Goal: Task Accomplishment & Management: Complete application form

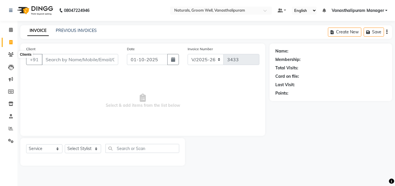
select select "5859"
select select "service"
type input "6300402905"
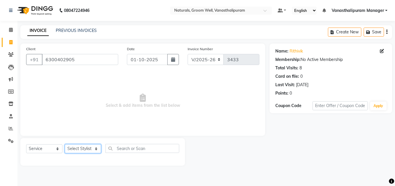
click at [84, 145] on select "Select Stylist [PERSON_NAME] kiran [PERSON_NAME] [PERSON_NAME] [PERSON_NAME] Va…" at bounding box center [83, 148] width 36 height 9
select select "84994"
click at [65, 144] on select "Select Stylist [PERSON_NAME] kiran [PERSON_NAME] [PERSON_NAME] [PERSON_NAME] Va…" at bounding box center [83, 148] width 36 height 9
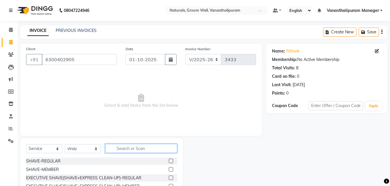
click at [125, 146] on input "text" at bounding box center [141, 148] width 72 height 9
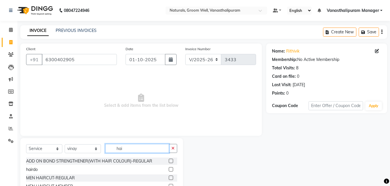
type input "hai"
click at [169, 175] on div at bounding box center [173, 177] width 8 height 7
click at [169, 179] on label at bounding box center [171, 178] width 4 height 4
click at [169, 179] on input "checkbox" at bounding box center [171, 178] width 4 height 4
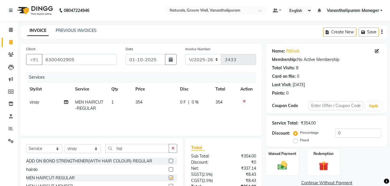
checkbox input "false"
click at [281, 160] on img at bounding box center [283, 166] width 16 height 12
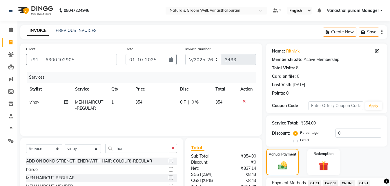
click at [318, 183] on span "CARD" at bounding box center [314, 183] width 12 height 7
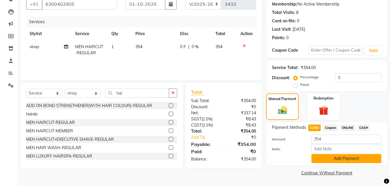
click at [350, 157] on button "Add Payment" at bounding box center [347, 158] width 70 height 9
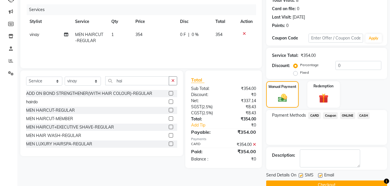
scroll to position [80, 0]
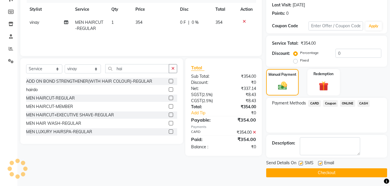
click at [349, 174] on button "Checkout" at bounding box center [326, 172] width 121 height 9
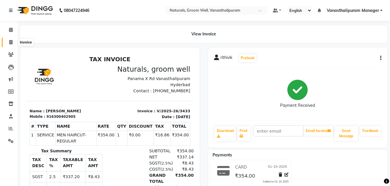
click at [8, 39] on span at bounding box center [11, 42] width 10 height 7
select select "service"
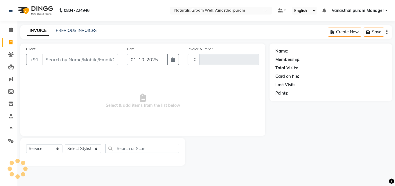
type input "3434"
select select "5859"
click at [70, 59] on input "Client" at bounding box center [80, 59] width 76 height 11
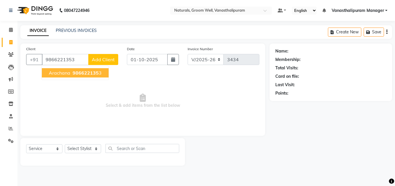
type input "9866221353"
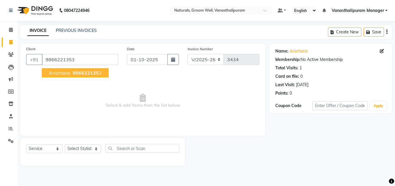
click at [123, 90] on span "Select & add items from the list below" at bounding box center [142, 101] width 233 height 58
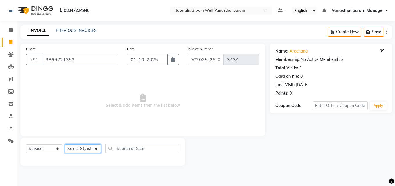
click at [82, 147] on select "Select Stylist [PERSON_NAME] kiran [PERSON_NAME] [PERSON_NAME] [PERSON_NAME] Va…" at bounding box center [83, 148] width 36 height 9
select select "68488"
click at [65, 144] on select "Select Stylist [PERSON_NAME] kiran [PERSON_NAME] [PERSON_NAME] [PERSON_NAME] Va…" at bounding box center [83, 148] width 36 height 9
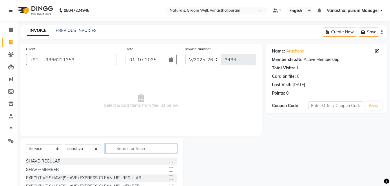
click at [146, 150] on input "text" at bounding box center [141, 148] width 72 height 9
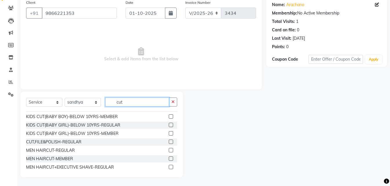
scroll to position [35, 0]
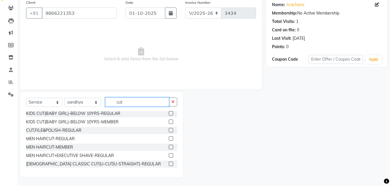
type input "cut"
click at [169, 165] on label at bounding box center [171, 164] width 4 height 4
click at [169, 165] on input "checkbox" at bounding box center [171, 164] width 4 height 4
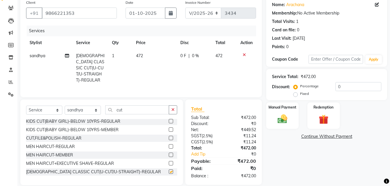
checkbox input "false"
click at [151, 60] on td "472" at bounding box center [155, 67] width 44 height 37
select select "68488"
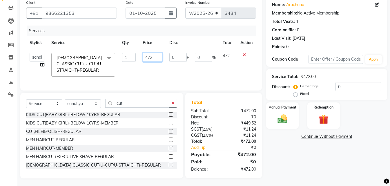
click at [154, 57] on input "472" at bounding box center [153, 57] width 20 height 9
type input "4"
type input "590"
click at [87, 108] on select "Select Stylist [PERSON_NAME] kiran [PERSON_NAME] [PERSON_NAME] [PERSON_NAME] Va…" at bounding box center [83, 103] width 36 height 9
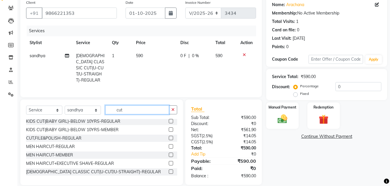
click at [138, 106] on input "cut" at bounding box center [137, 109] width 64 height 9
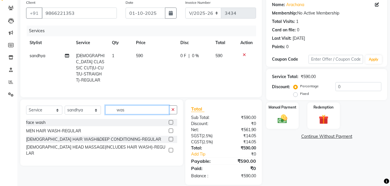
scroll to position [0, 0]
type input "wash"
click at [169, 138] on label at bounding box center [171, 139] width 4 height 4
click at [169, 138] on input "checkbox" at bounding box center [171, 140] width 4 height 4
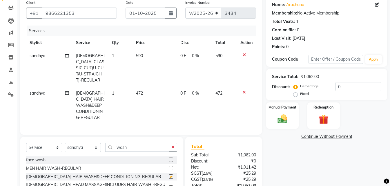
checkbox input "false"
click at [285, 106] on label "Manual Payment" at bounding box center [282, 107] width 29 height 6
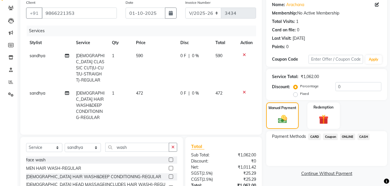
click at [350, 135] on span "ONLINE" at bounding box center [347, 136] width 15 height 7
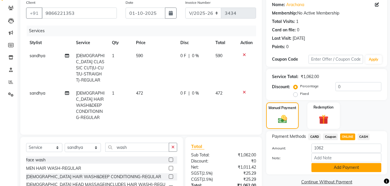
click at [352, 168] on button "Add Payment" at bounding box center [347, 167] width 70 height 9
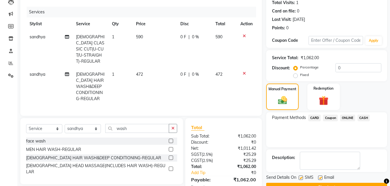
scroll to position [75, 0]
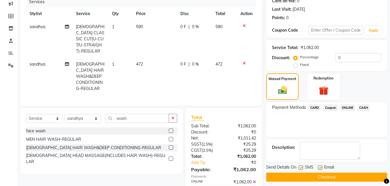
click at [355, 175] on button "Checkout" at bounding box center [326, 177] width 121 height 9
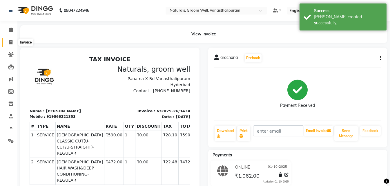
click at [13, 42] on span at bounding box center [11, 42] width 10 height 7
select select "service"
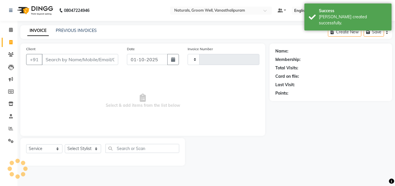
type input "3435"
select select "5859"
click at [62, 62] on input "Client" at bounding box center [80, 59] width 76 height 11
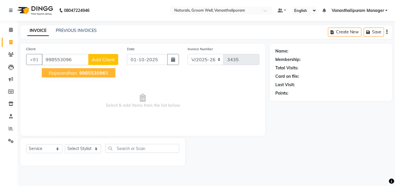
click at [68, 97] on span "Select & add items from the list below" at bounding box center [142, 101] width 233 height 58
click at [77, 63] on input "998553096" at bounding box center [65, 59] width 47 height 11
type input "9985530965"
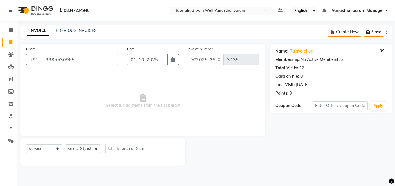
click at [82, 113] on span "Select & add items from the list below" at bounding box center [142, 101] width 233 height 58
click at [82, 151] on select "Select Stylist [PERSON_NAME] kiran [PERSON_NAME] [PERSON_NAME] [PERSON_NAME] Va…" at bounding box center [83, 148] width 36 height 9
select select "93430"
click at [65, 144] on select "Select Stylist [PERSON_NAME] kiran [PERSON_NAME] [PERSON_NAME] [PERSON_NAME] Va…" at bounding box center [83, 148] width 36 height 9
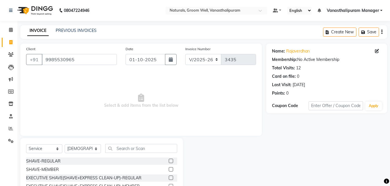
click at [120, 143] on div "Select Service Product Membership Package Voucher Prepaid Gift Card Select Styl…" at bounding box center [101, 181] width 163 height 86
click at [126, 148] on input "text" at bounding box center [141, 148] width 72 height 9
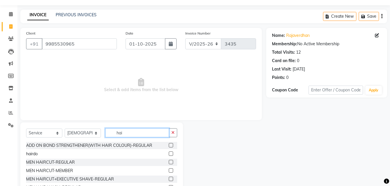
scroll to position [29, 0]
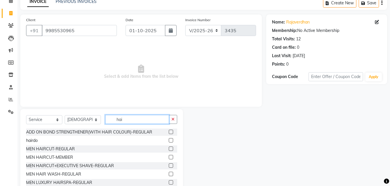
type input "hai"
click at [169, 156] on label at bounding box center [171, 157] width 4 height 4
click at [169, 156] on input "checkbox" at bounding box center [171, 158] width 4 height 4
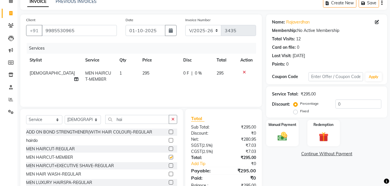
checkbox input "false"
click at [145, 118] on input "hai" at bounding box center [137, 119] width 64 height 9
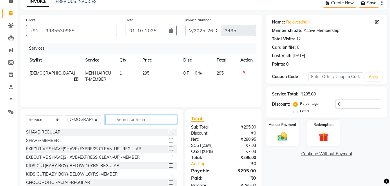
type input "n"
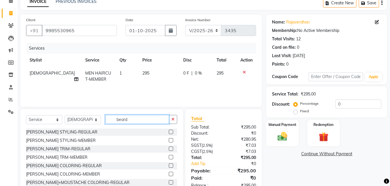
type input "beard"
click at [169, 157] on label at bounding box center [171, 157] width 4 height 4
click at [169, 157] on input "checkbox" at bounding box center [171, 158] width 4 height 4
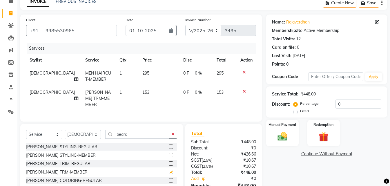
checkbox input "false"
click at [293, 130] on div "Manual Payment" at bounding box center [283, 133] width 34 height 28
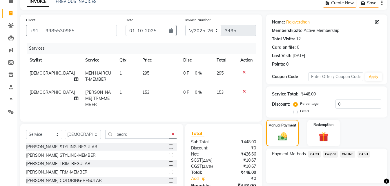
click at [361, 153] on span "CASH" at bounding box center [364, 154] width 12 height 7
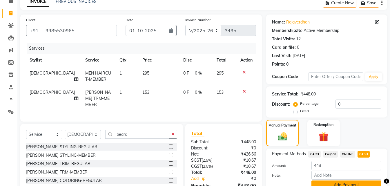
click at [345, 185] on button "Add Payment" at bounding box center [347, 184] width 70 height 9
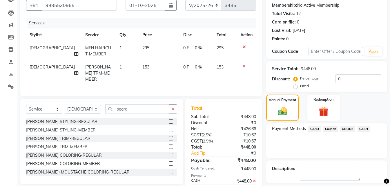
scroll to position [80, 0]
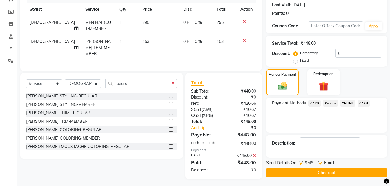
click at [346, 172] on button "Checkout" at bounding box center [326, 172] width 121 height 9
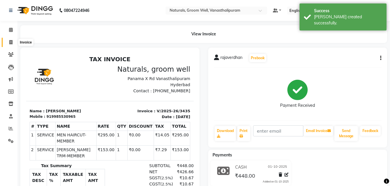
click at [7, 42] on span at bounding box center [11, 42] width 10 height 7
select select "service"
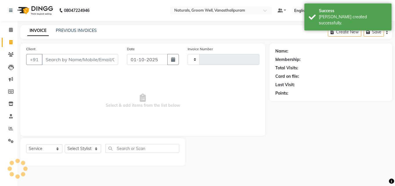
click at [69, 62] on input "Client" at bounding box center [80, 59] width 76 height 11
type input "75"
type input "3436"
select select "5859"
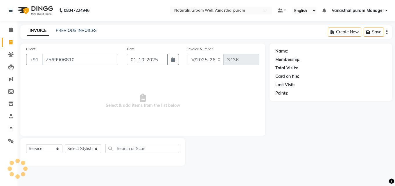
type input "7569906810"
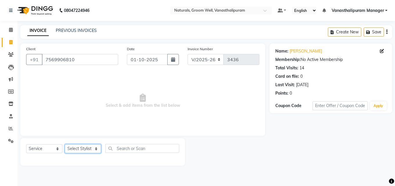
click at [86, 153] on select "Select Stylist [PERSON_NAME] kiran [PERSON_NAME] [PERSON_NAME] [PERSON_NAME] Va…" at bounding box center [83, 148] width 36 height 9
select select "41441"
click at [65, 144] on select "Select Stylist [PERSON_NAME] kiran [PERSON_NAME] [PERSON_NAME] [PERSON_NAME] Va…" at bounding box center [83, 148] width 36 height 9
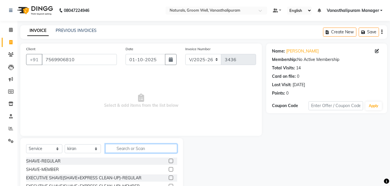
click at [140, 149] on input "text" at bounding box center [141, 148] width 72 height 9
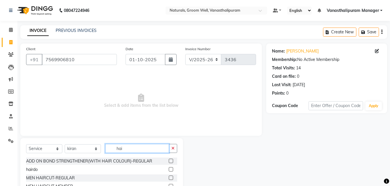
scroll to position [46, 0]
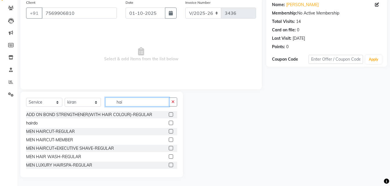
type input "hai"
click at [169, 139] on label at bounding box center [171, 140] width 4 height 4
click at [169, 139] on input "checkbox" at bounding box center [171, 140] width 4 height 4
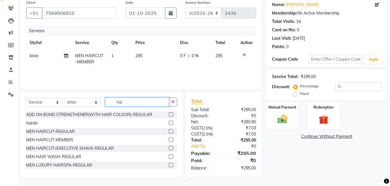
checkbox input "false"
click at [149, 100] on input "hai" at bounding box center [137, 101] width 64 height 9
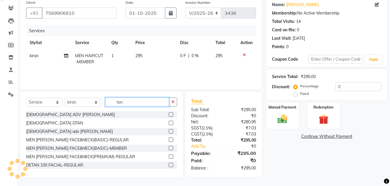
type input "tan"
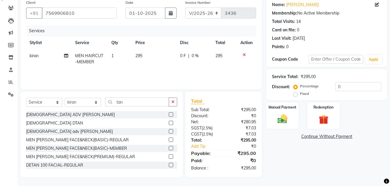
click at [169, 132] on label at bounding box center [171, 131] width 4 height 4
click at [169, 132] on input "checkbox" at bounding box center [171, 132] width 4 height 4
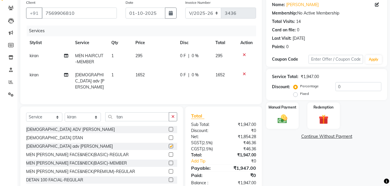
checkbox input "false"
click at [149, 74] on td "1652" at bounding box center [154, 80] width 45 height 25
select select "41441"
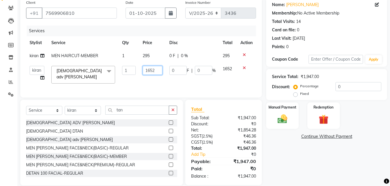
click at [149, 74] on input "1652" at bounding box center [153, 70] width 20 height 9
type input "826"
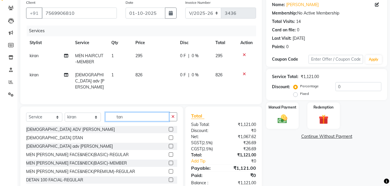
click at [138, 113] on input "tan" at bounding box center [137, 116] width 64 height 9
type input "t"
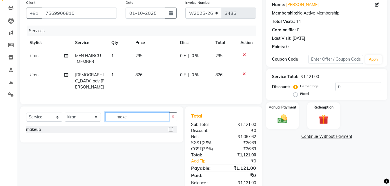
type input "make"
click at [171, 127] on label at bounding box center [171, 129] width 4 height 4
click at [171, 128] on input "checkbox" at bounding box center [171, 130] width 4 height 4
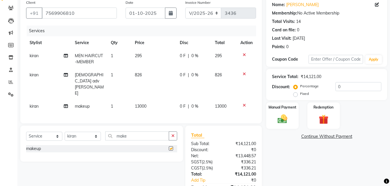
checkbox input "false"
click at [149, 100] on td "13000" at bounding box center [153, 106] width 45 height 13
select select "41441"
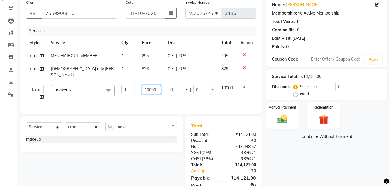
click at [159, 87] on input "13000" at bounding box center [151, 89] width 19 height 9
type input "1"
type input "4"
type input "500"
click at [281, 123] on img at bounding box center [283, 119] width 16 height 12
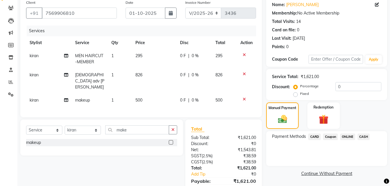
click at [317, 134] on span "CARD" at bounding box center [314, 136] width 12 height 7
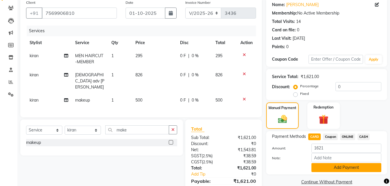
click at [324, 171] on div "Payment Methods CARD Coupon ONLINE CASH Amount: 1621 Note: Add Payment" at bounding box center [326, 152] width 121 height 43
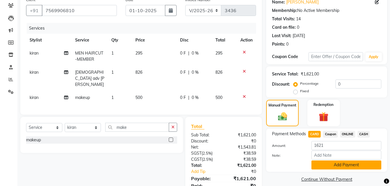
scroll to position [66, 0]
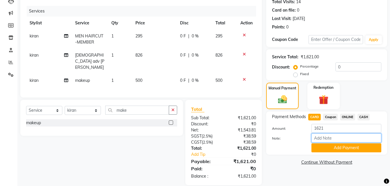
click at [347, 142] on input "Note:" at bounding box center [347, 137] width 70 height 9
click at [311, 149] on div "Add Payment" at bounding box center [346, 147] width 79 height 9
click at [322, 147] on button "Add Payment" at bounding box center [347, 147] width 70 height 9
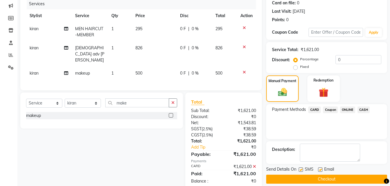
scroll to position [80, 0]
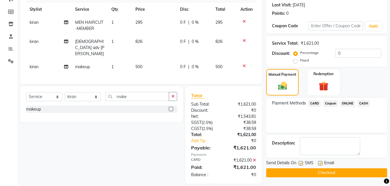
click at [325, 172] on button "Checkout" at bounding box center [326, 172] width 121 height 9
